Goal: Contribute content

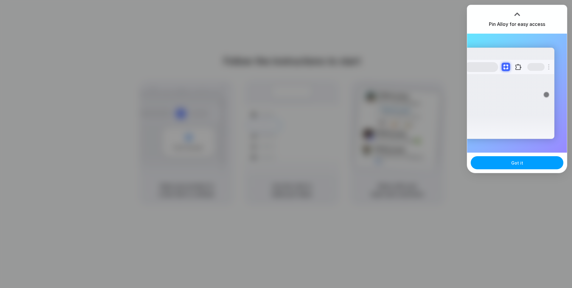
click at [497, 159] on button "Got it" at bounding box center [517, 162] width 93 height 13
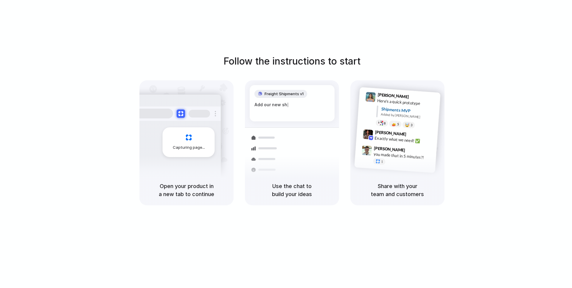
click at [367, 138] on div at bounding box center [368, 134] width 10 height 10
click at [256, 94] on div "Freight Shipments v1" at bounding box center [280, 94] width 53 height 8
click at [223, 143] on div "Capturing page" at bounding box center [186, 127] width 94 height 95
click at [288, 161] on div "Express delivery to [GEOGRAPHIC_DATA] Priority • 2-day • Dispatched" at bounding box center [327, 172] width 80 height 23
click at [390, 182] on h5 "Share with your team and customers" at bounding box center [397, 190] width 80 height 16
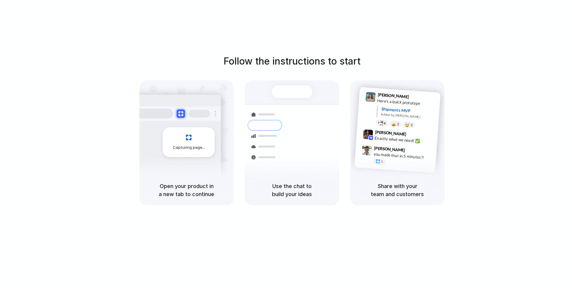
click at [288, 83] on div "Shipments Container from [GEOGRAPHIC_DATA] 40ft • ETA [DATE] • In transit Expre…" at bounding box center [292, 127] width 94 height 95
click at [189, 149] on span "Capturing page" at bounding box center [189, 148] width 33 height 6
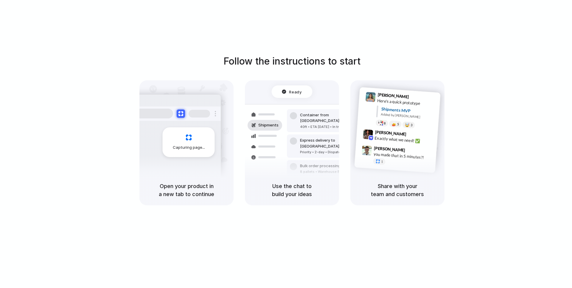
click at [336, 170] on div "8 pallets • Warehouse B • Packed" at bounding box center [327, 172] width 55 height 5
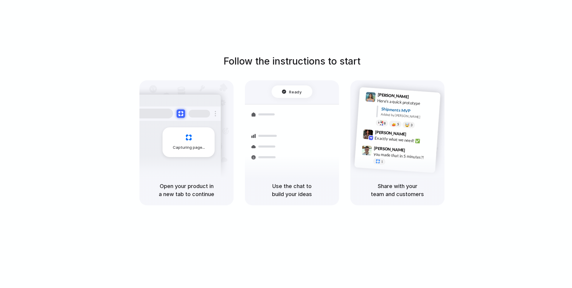
click at [388, 142] on div "Exactly what we need! ✅" at bounding box center [404, 140] width 60 height 10
